Goal: Check status: Check status

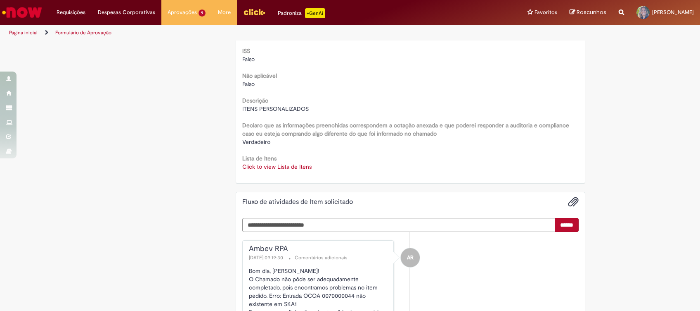
scroll to position [1042, 0]
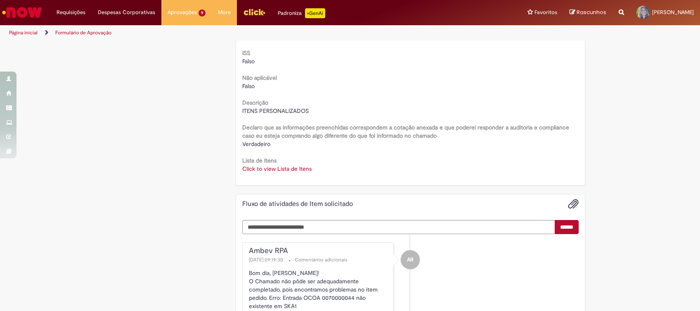
click at [251, 167] on link "Click to view Lista de Itens" at bounding box center [276, 168] width 69 height 7
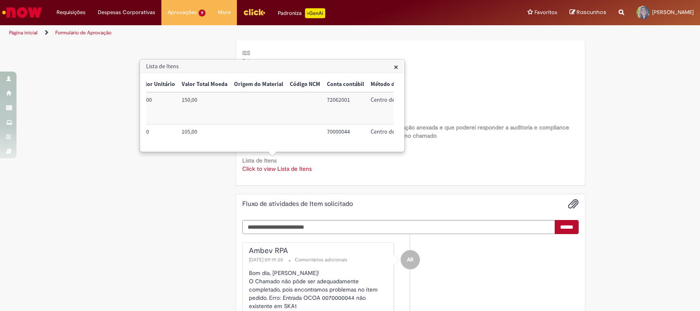
scroll to position [0, 337]
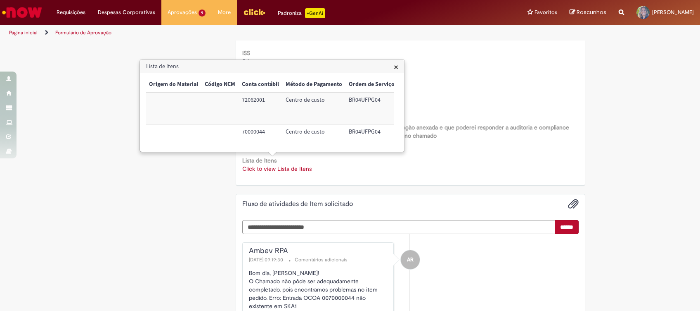
click at [395, 65] on span "×" at bounding box center [396, 66] width 5 height 11
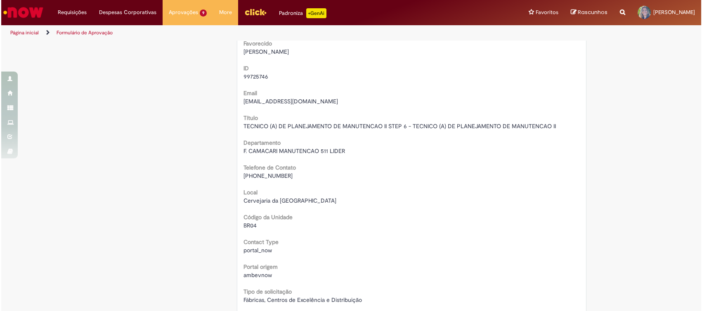
scroll to position [0, 0]
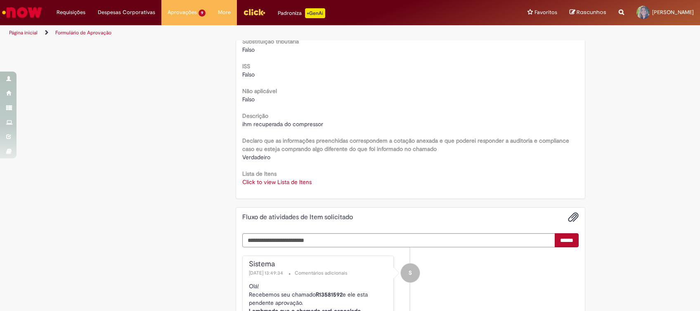
scroll to position [1046, 0]
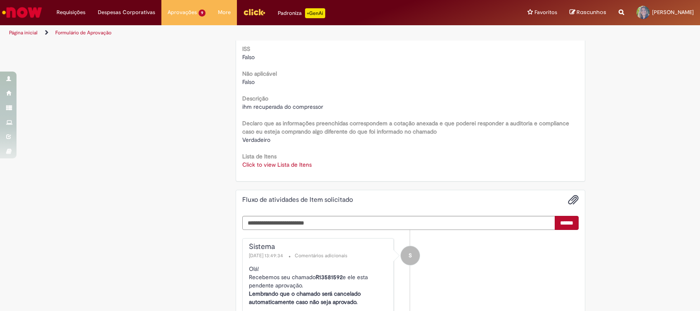
click at [294, 166] on link "Click to view Lista de Itens" at bounding box center [276, 164] width 69 height 7
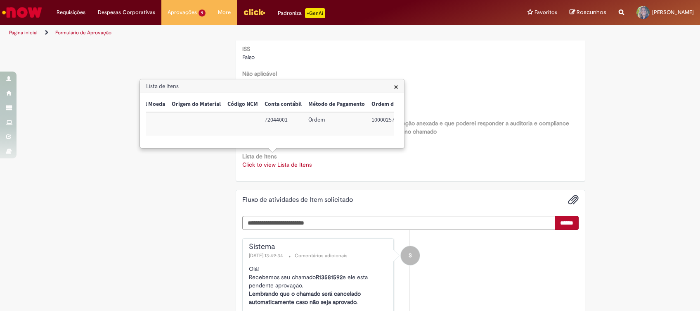
scroll to position [0, 339]
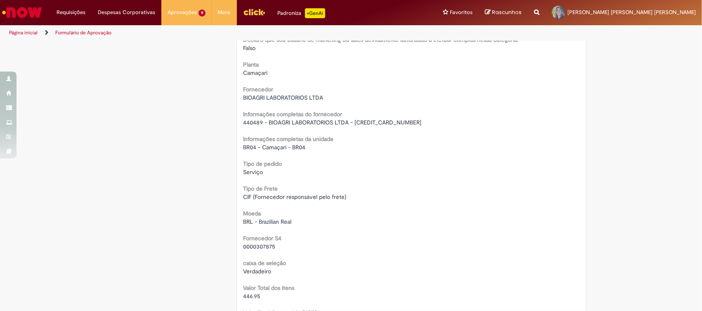
scroll to position [605, 0]
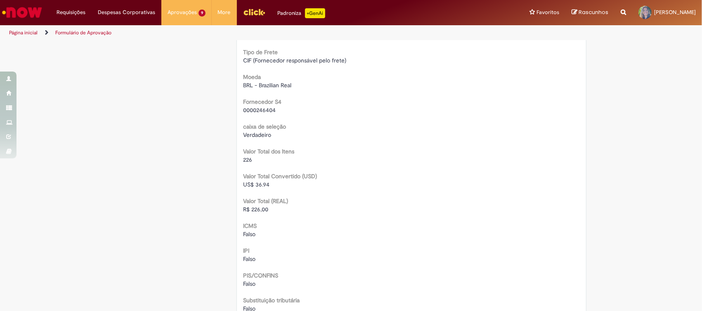
scroll to position [771, 0]
